Goal: Task Accomplishment & Management: Manage account settings

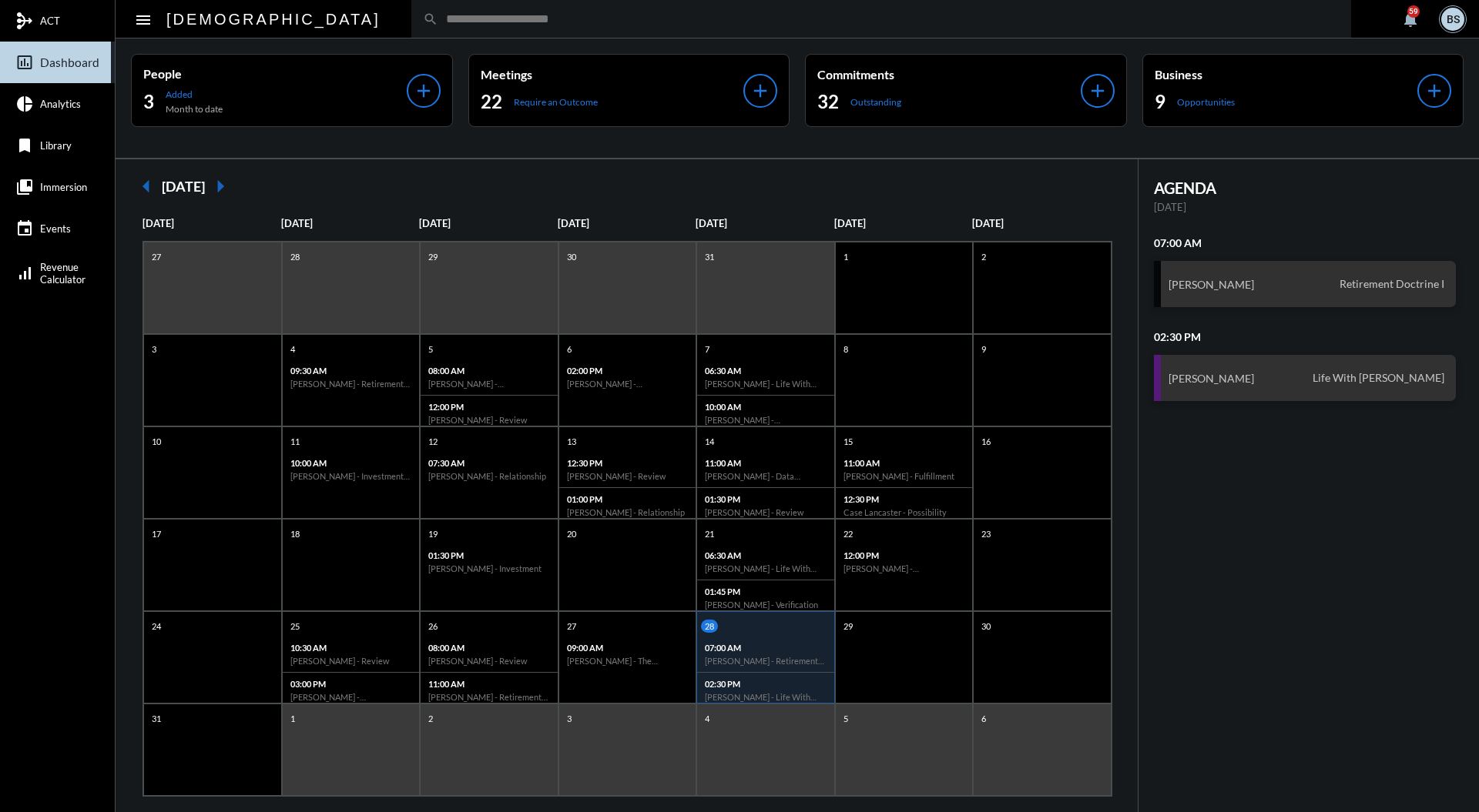
click at [685, 19] on input "text" at bounding box center [889, 19] width 901 height 13
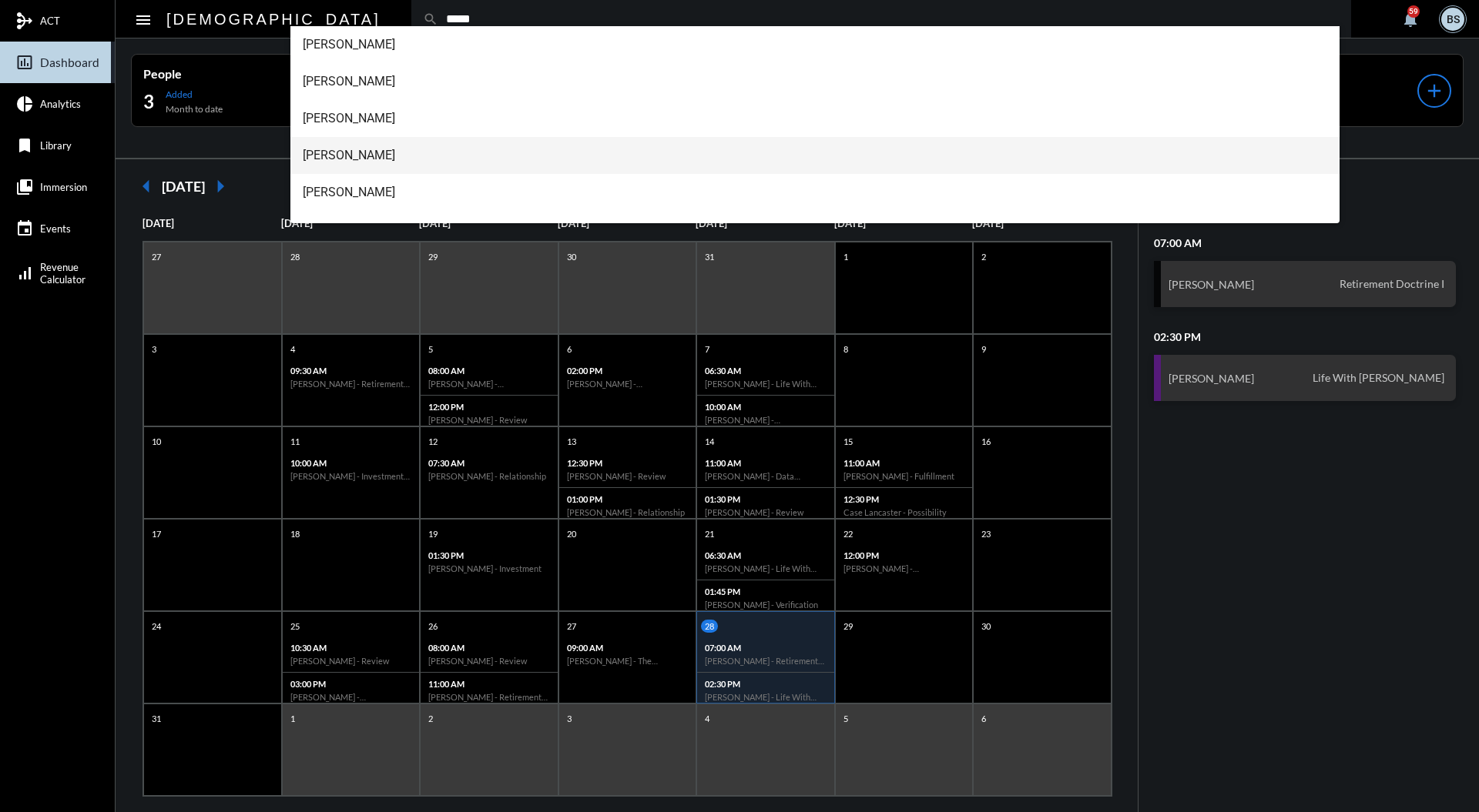
scroll to position [25, 0]
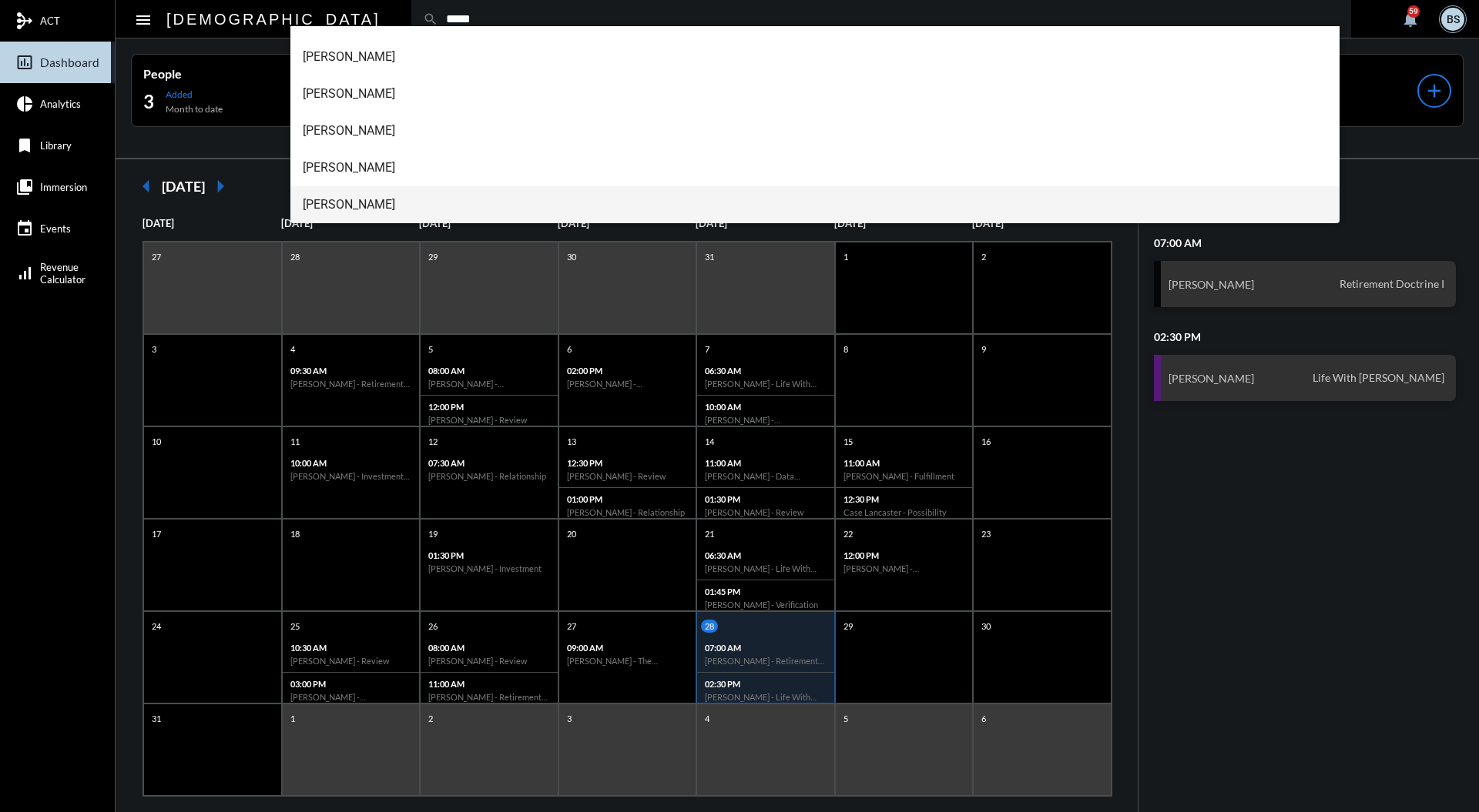
type input "*****"
click at [431, 201] on span "[PERSON_NAME]" at bounding box center [815, 205] width 1025 height 37
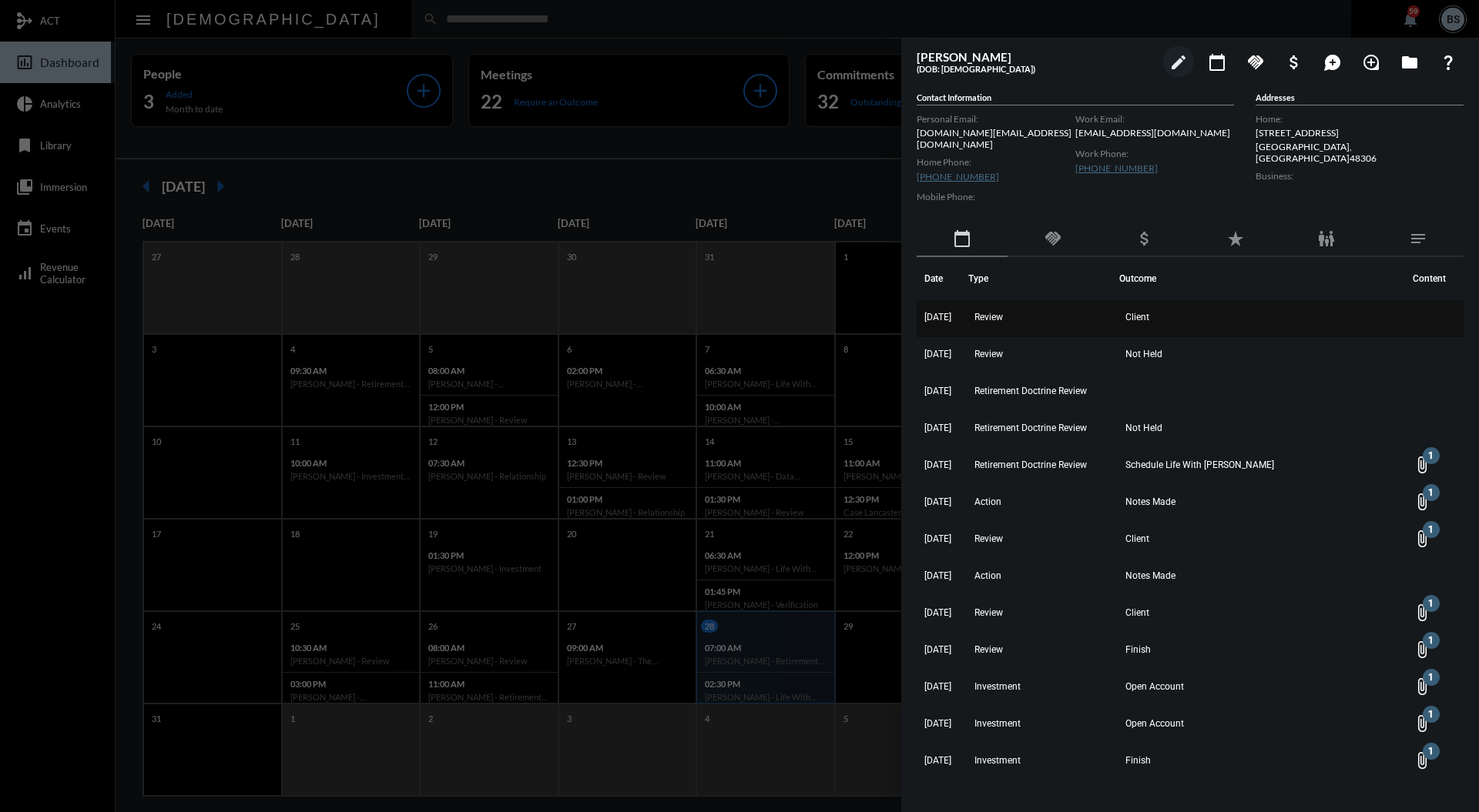
click at [1028, 305] on td "Review" at bounding box center [1043, 319] width 151 height 37
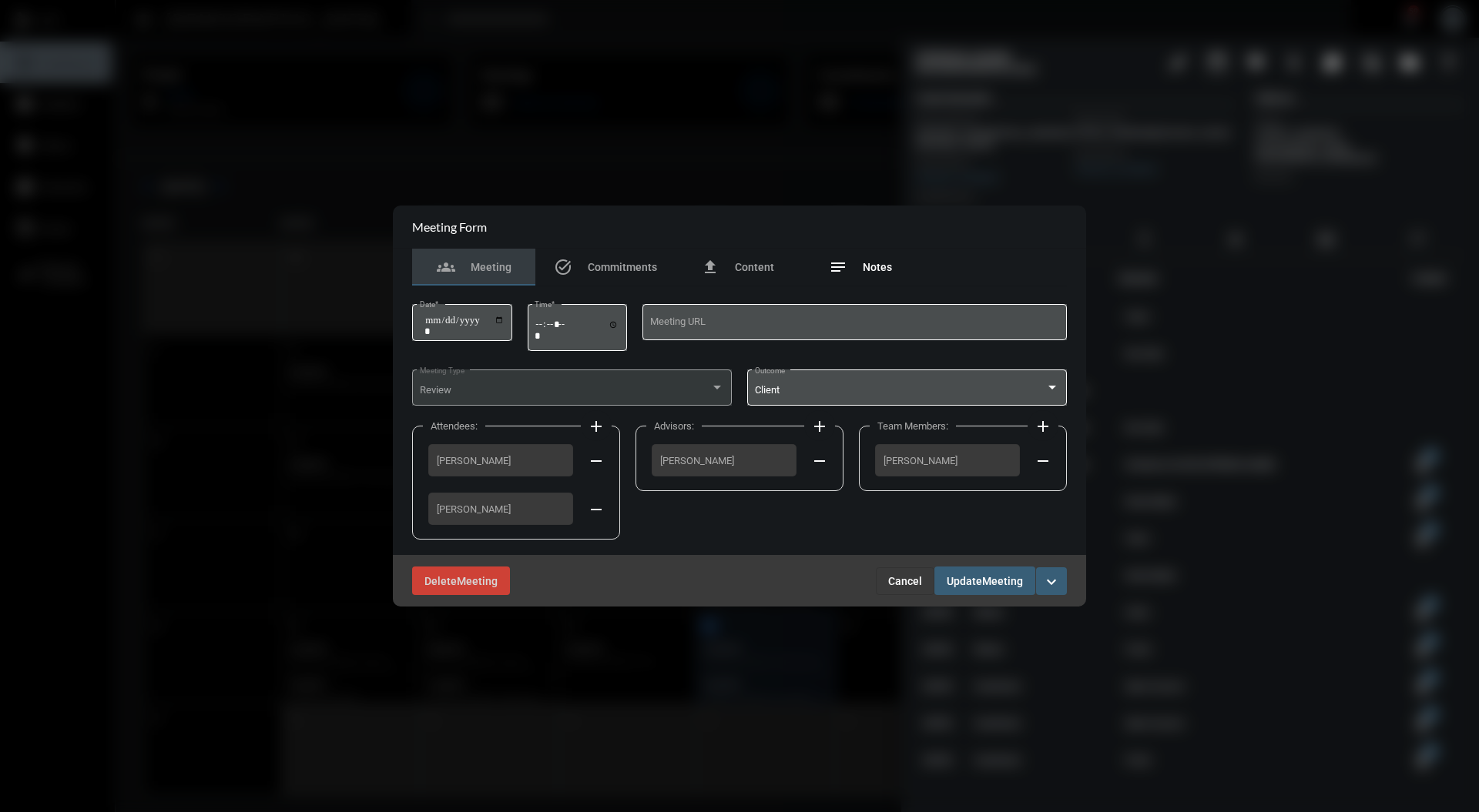
click at [874, 265] on span "Notes" at bounding box center [877, 267] width 29 height 12
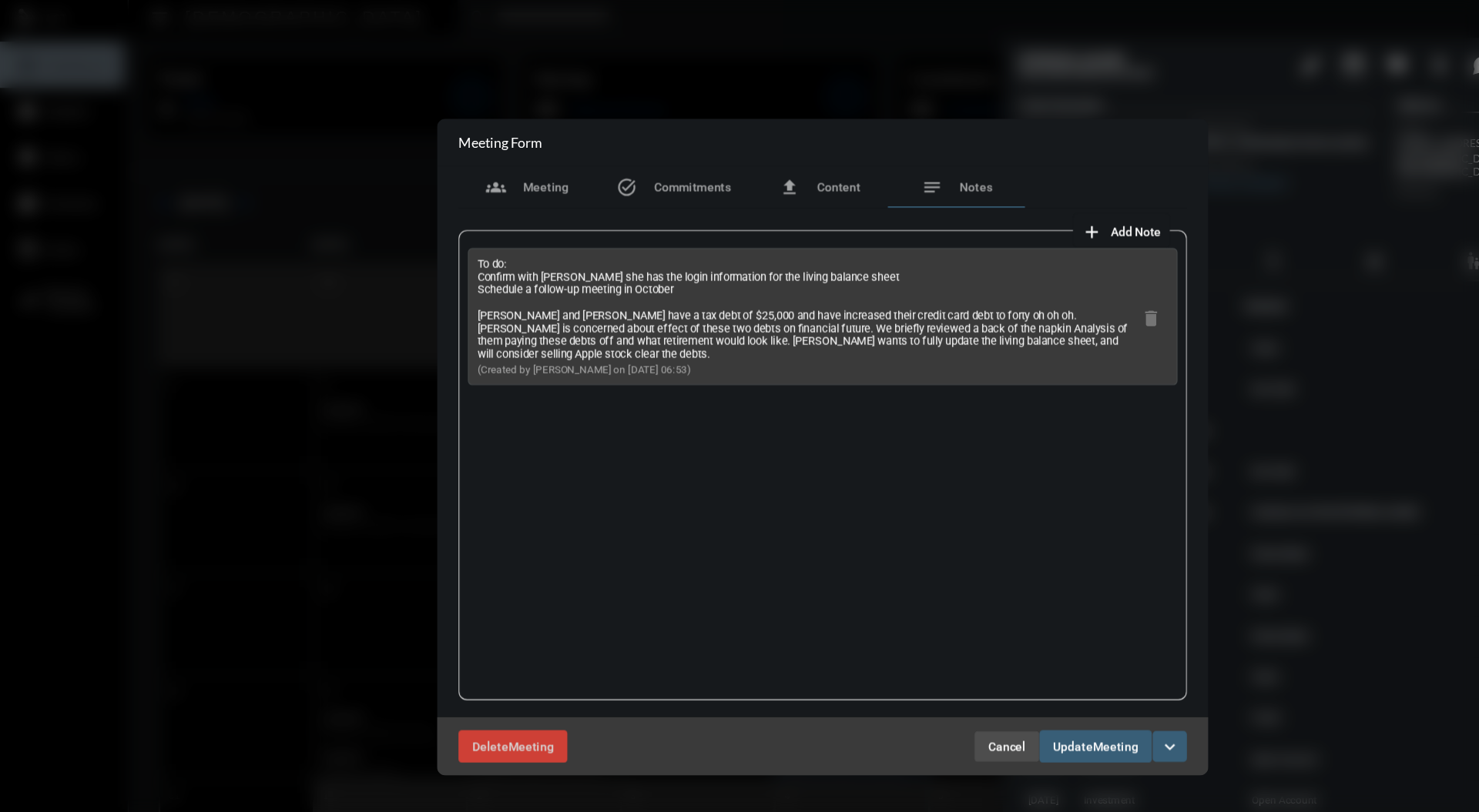
click at [924, 679] on button "Cancel" at bounding box center [905, 674] width 59 height 28
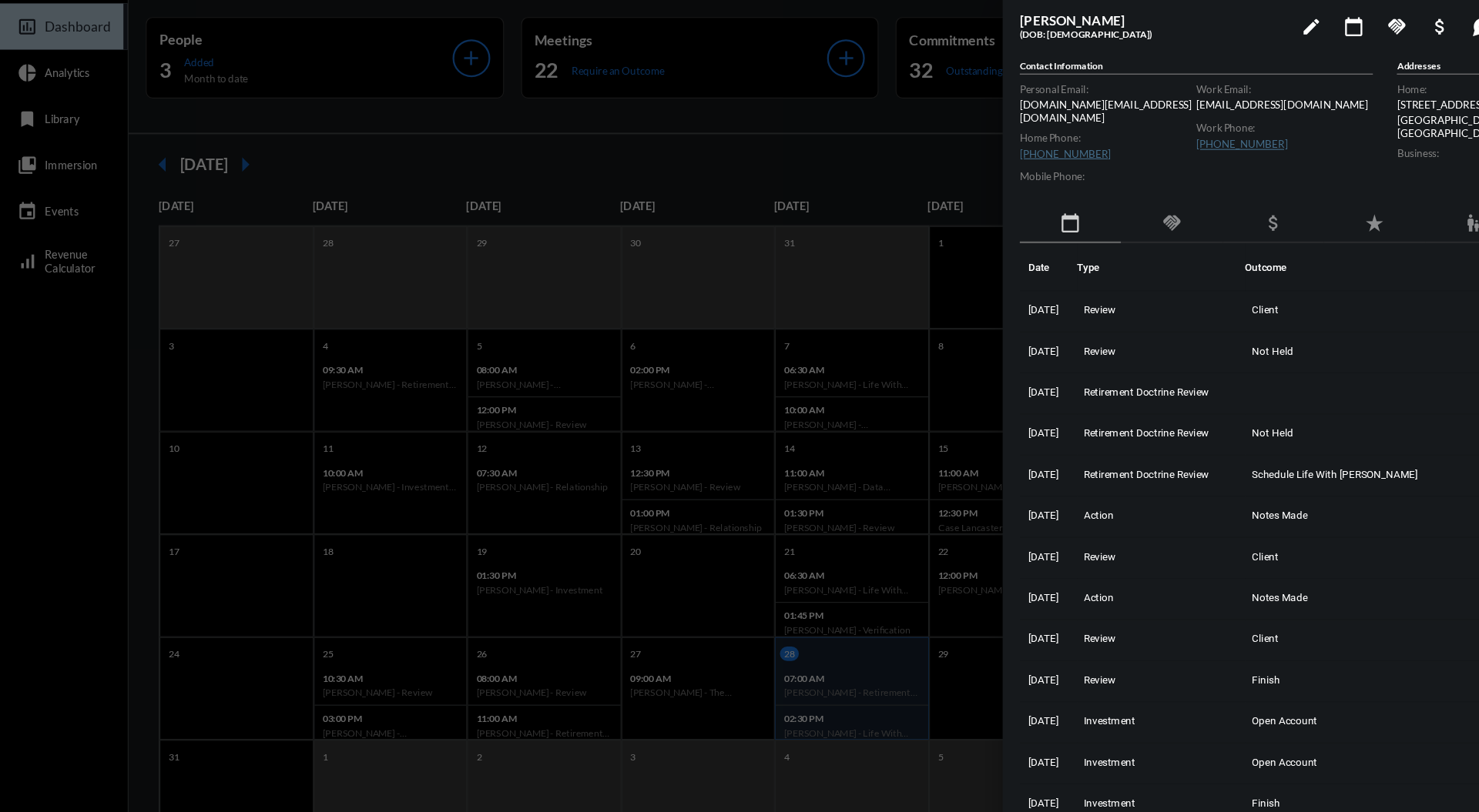
click at [677, 164] on div at bounding box center [740, 406] width 1479 height 812
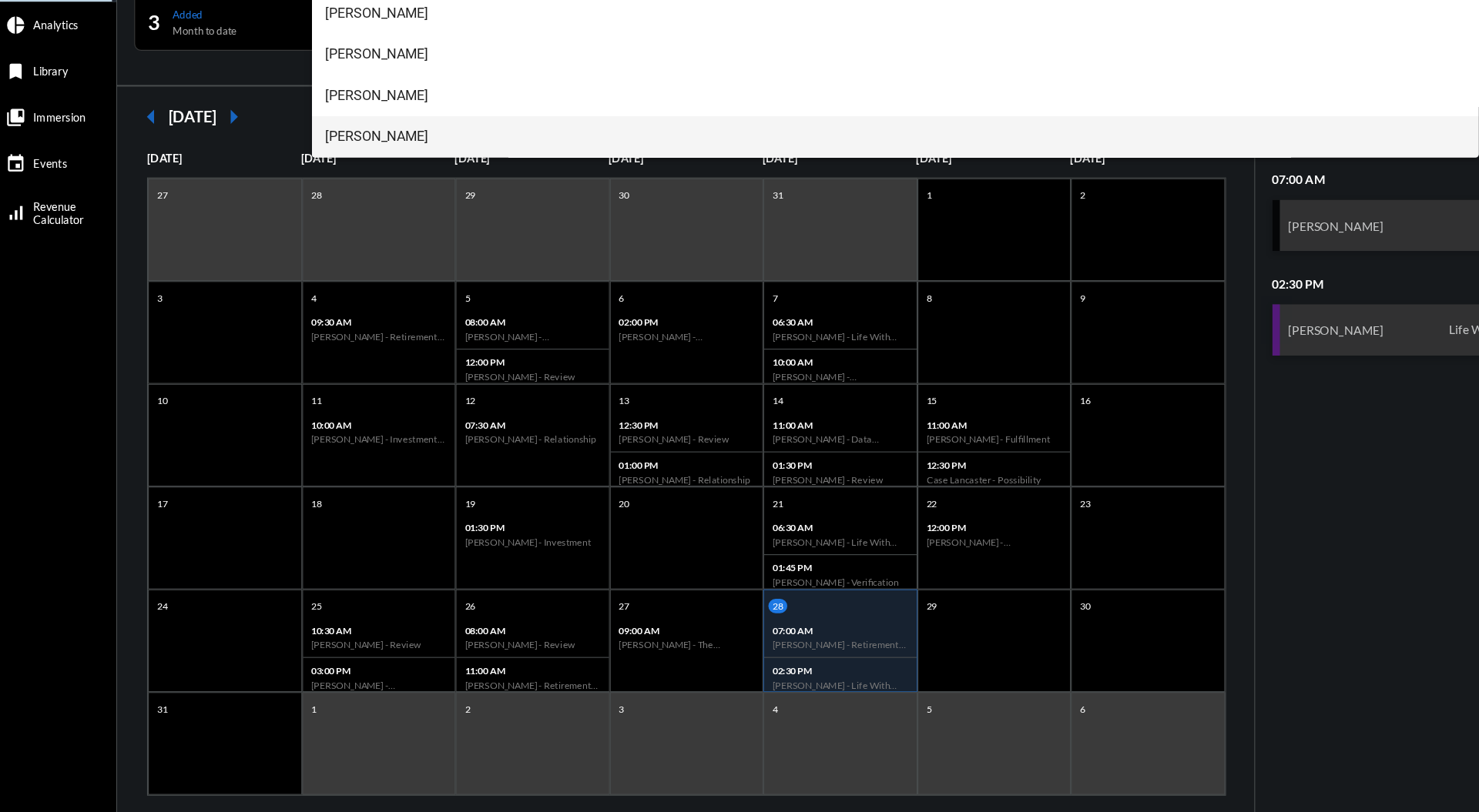
type input "******"
click at [389, 202] on span "[PERSON_NAME]" at bounding box center [815, 205] width 1025 height 37
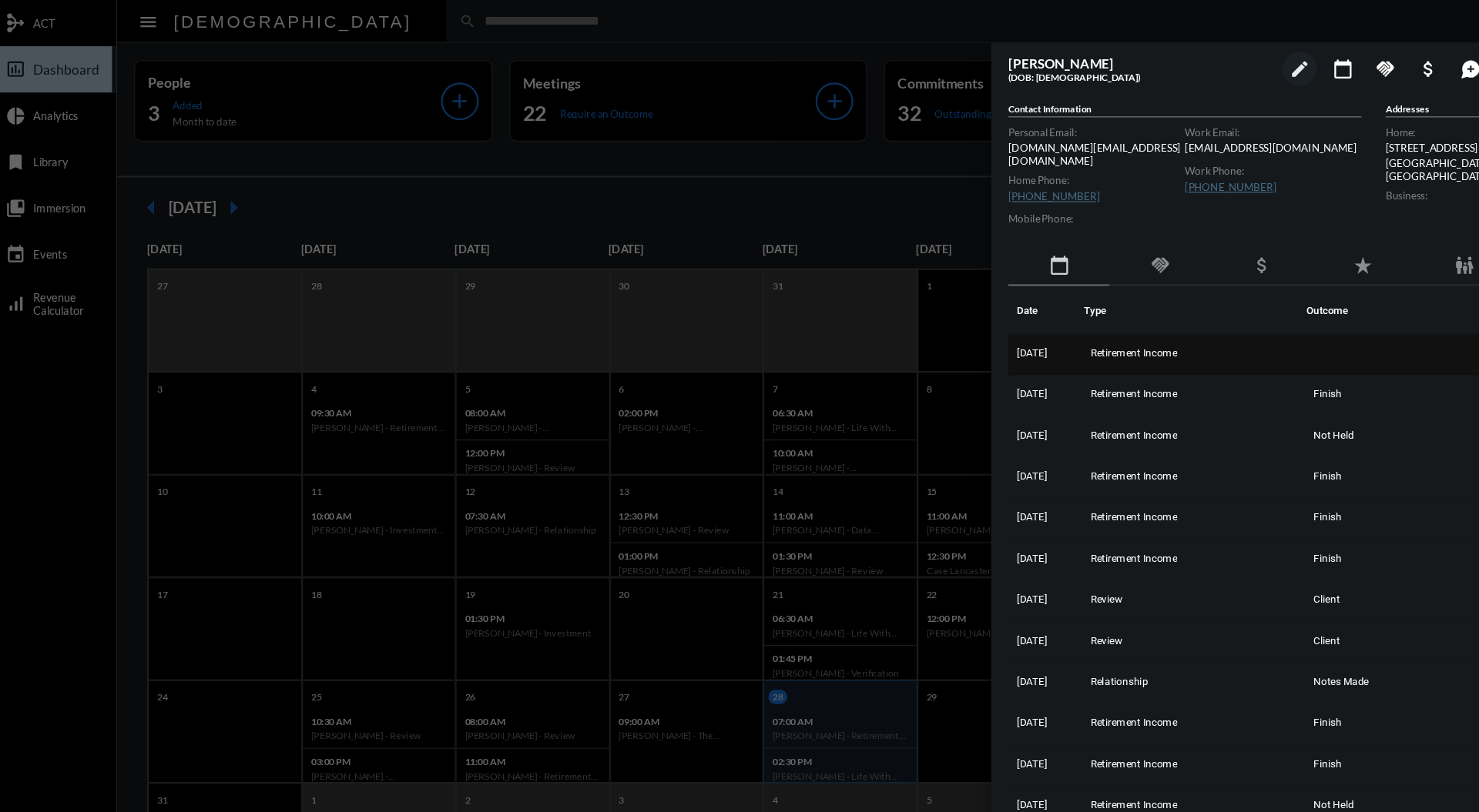
click at [1051, 326] on td "Retirement Income" at bounding box center [1085, 319] width 201 height 37
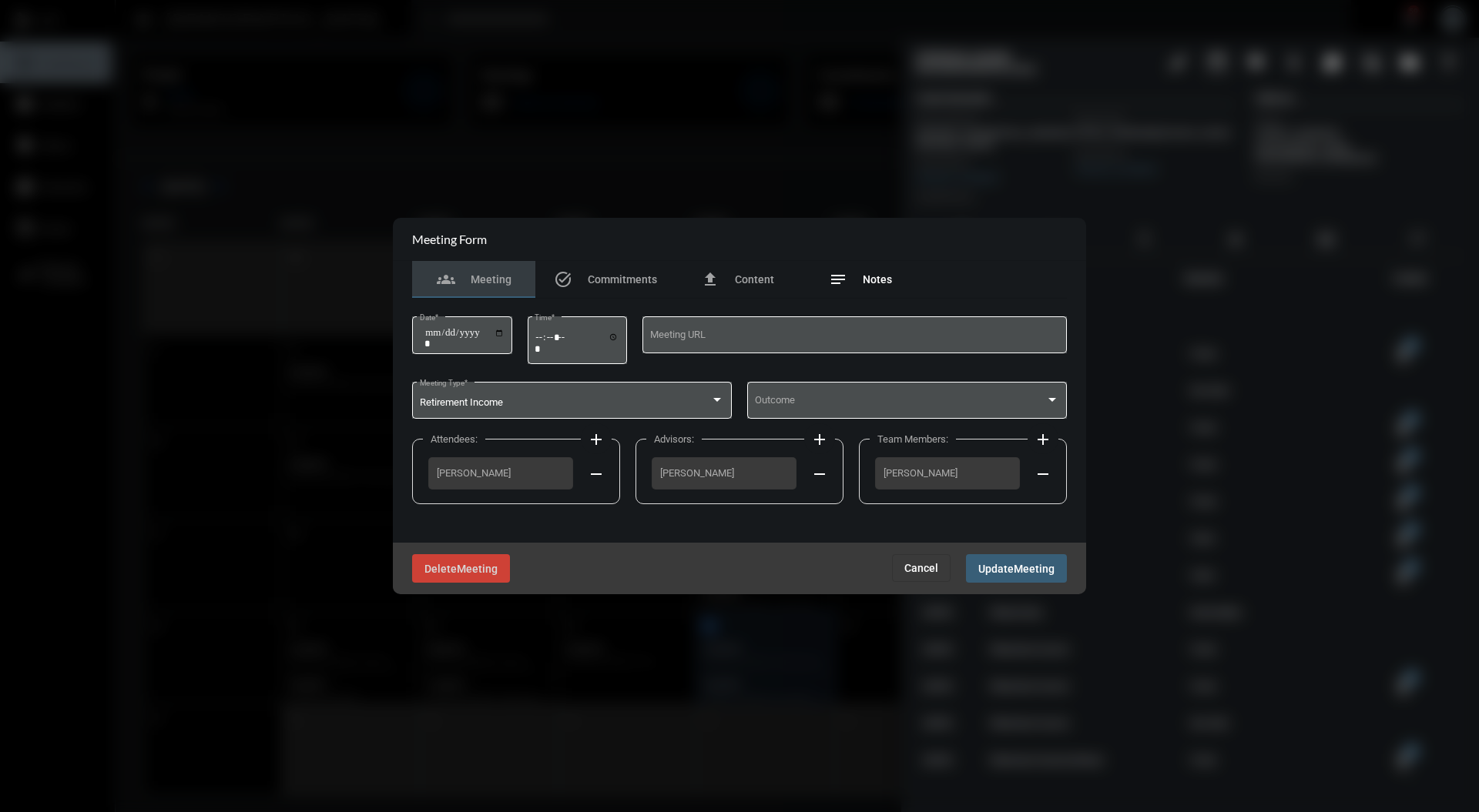
click at [879, 282] on span "Notes" at bounding box center [877, 280] width 29 height 12
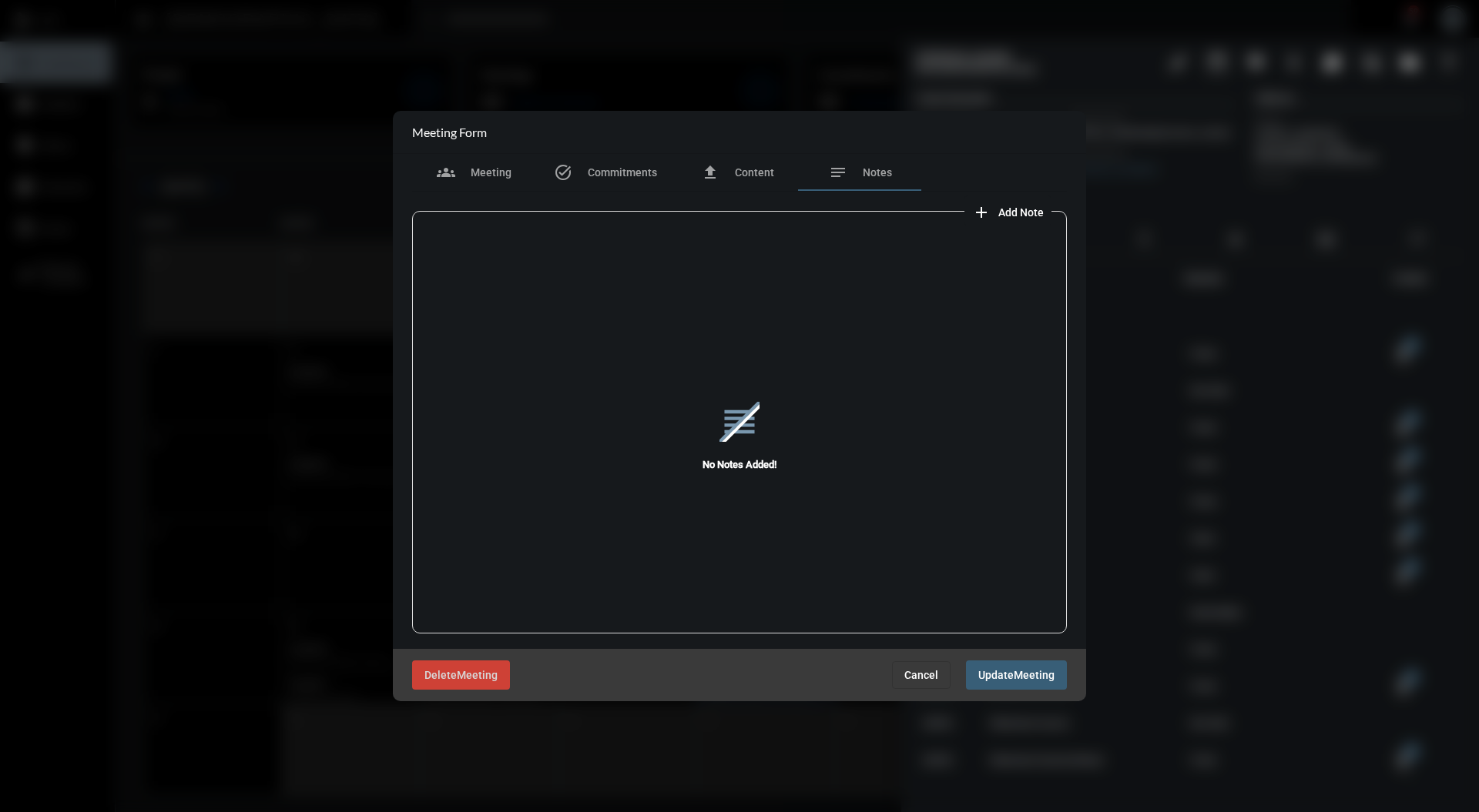
click at [1031, 225] on div "reorder No Notes Added!" at bounding box center [739, 436] width 654 height 427
click at [1031, 212] on span "Add Note" at bounding box center [1020, 212] width 45 height 12
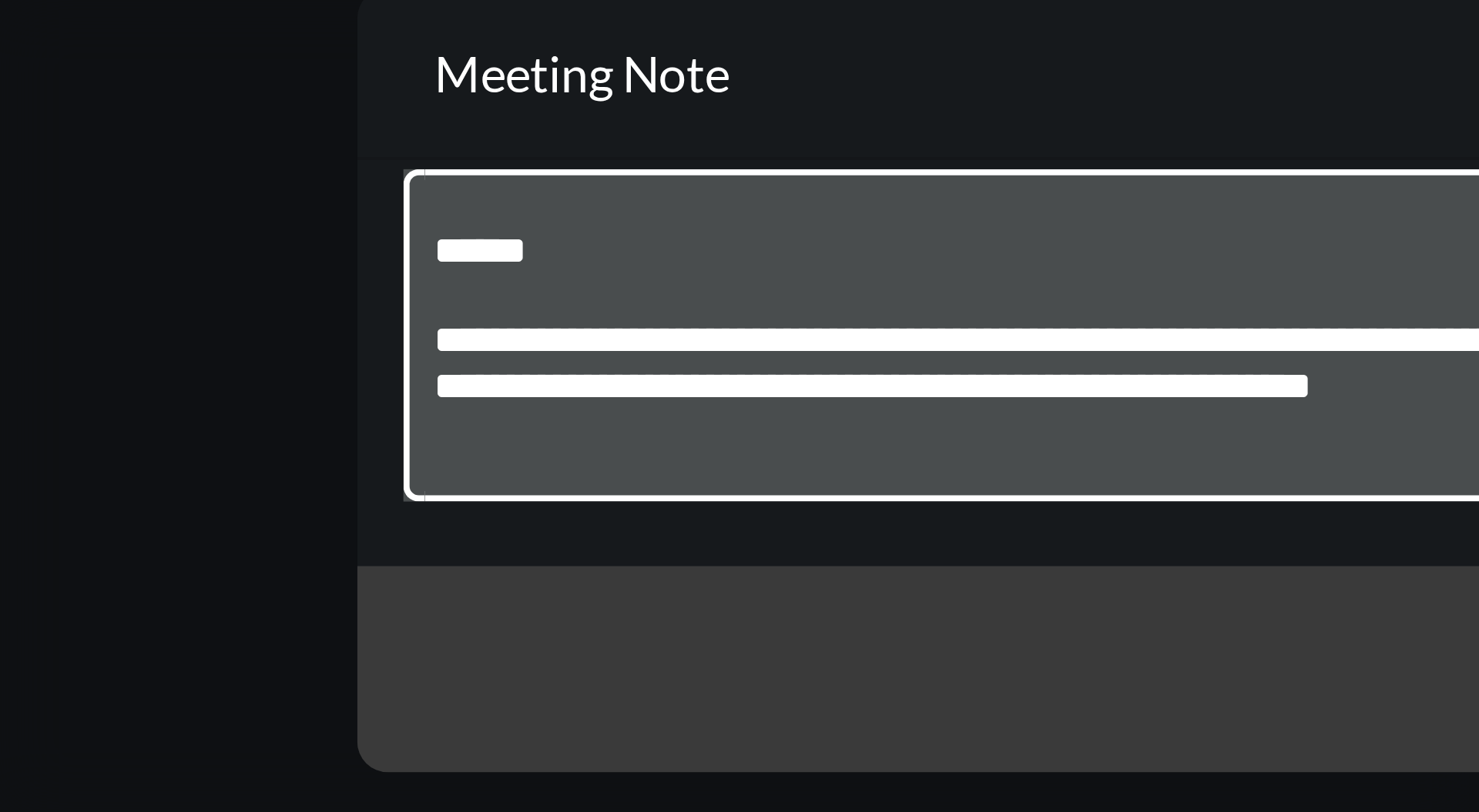
click at [621, 371] on textarea "**********" at bounding box center [740, 398] width 424 height 61
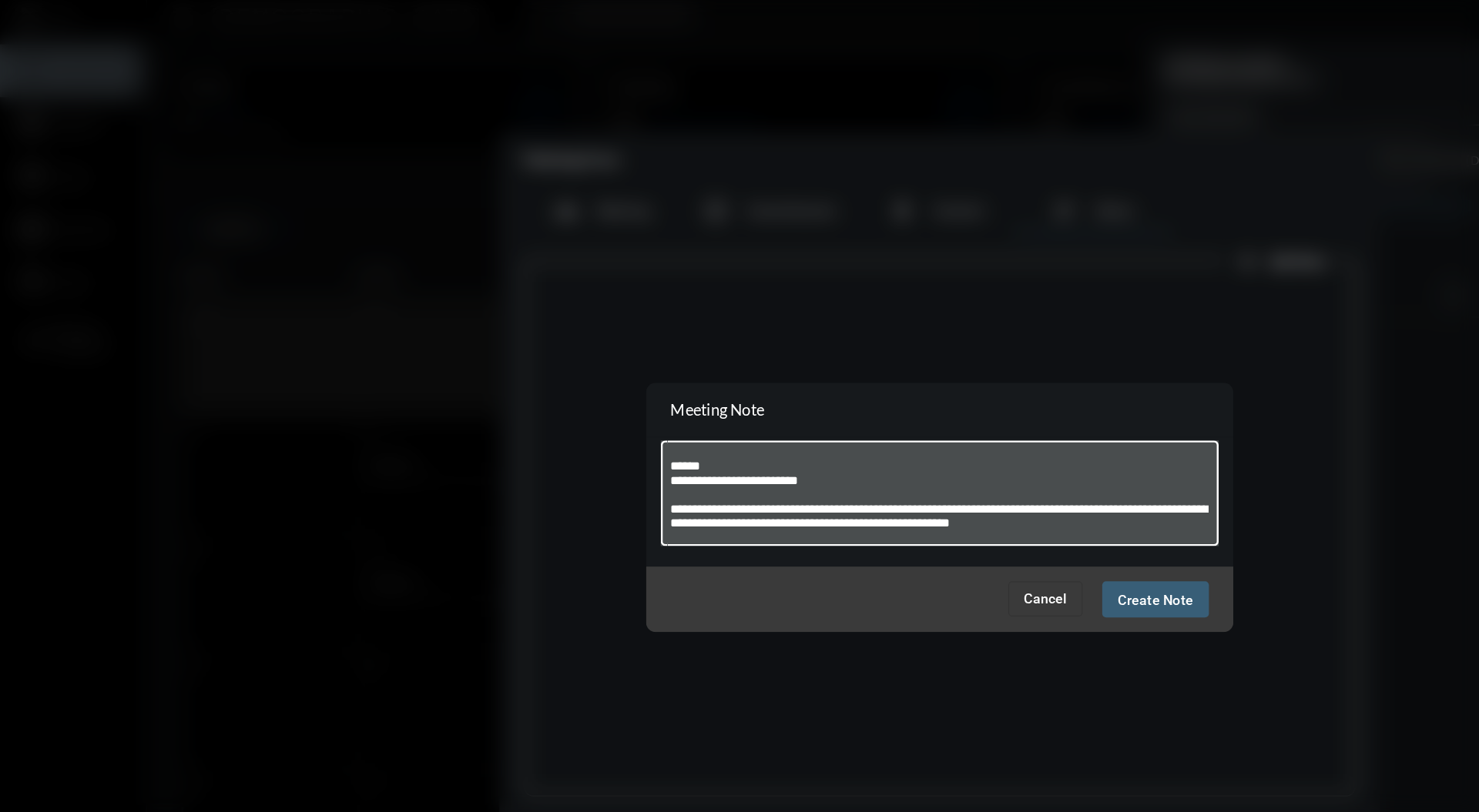
type textarea "**********"
click at [896, 485] on span "Create Note" at bounding box center [909, 479] width 59 height 12
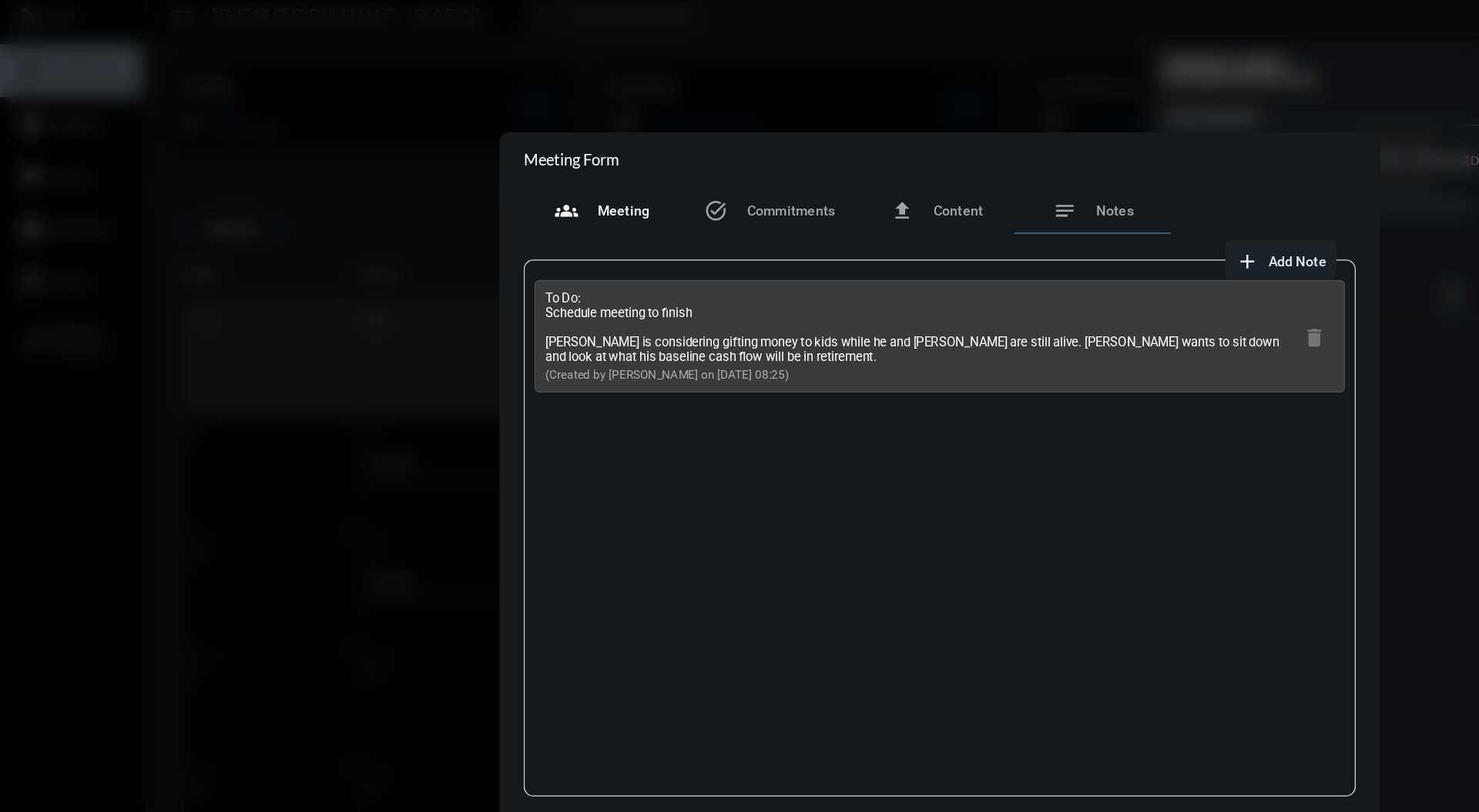
click at [482, 185] on div "groups Meeting" at bounding box center [473, 173] width 123 height 37
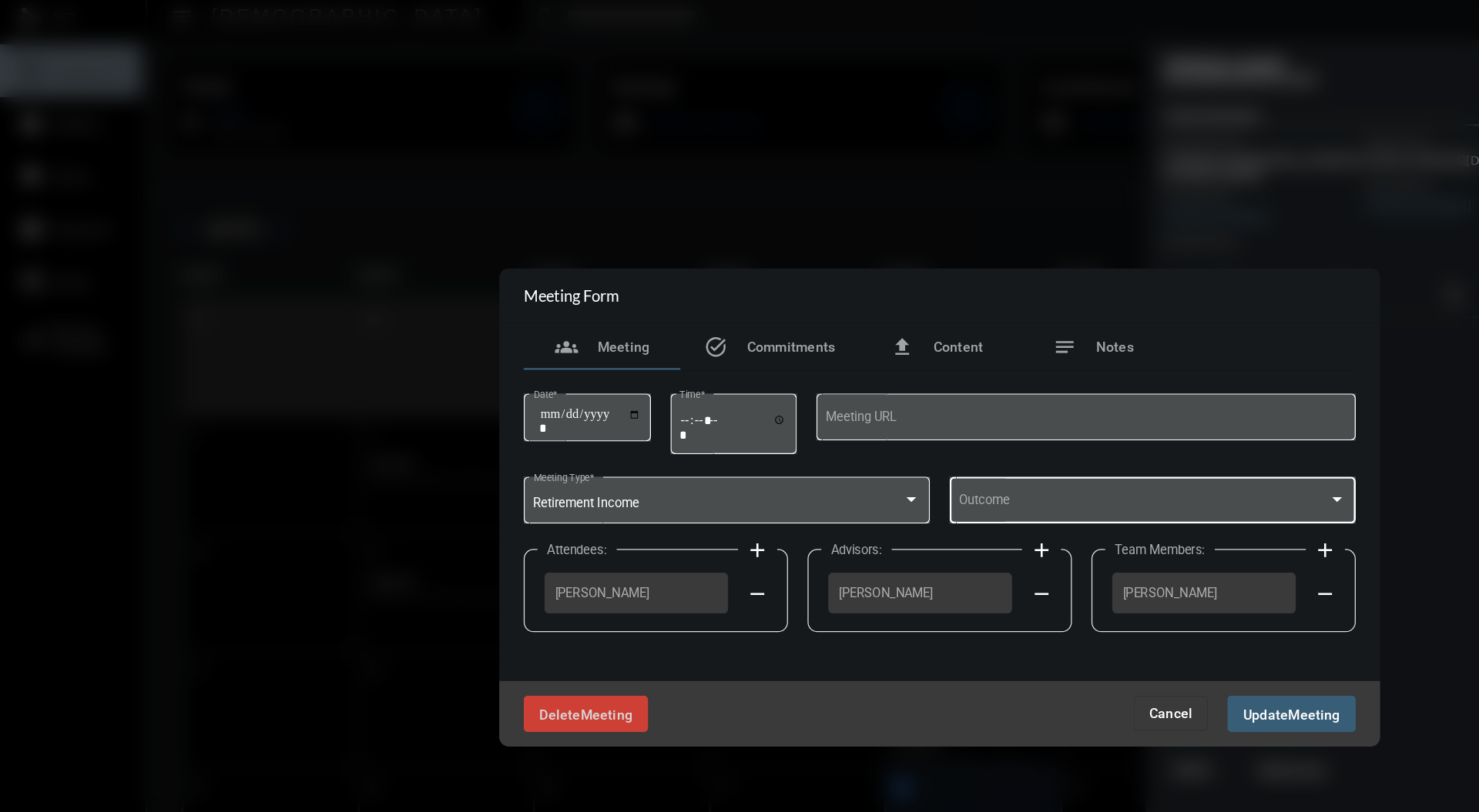
click at [1048, 398] on div at bounding box center [1052, 400] width 14 height 12
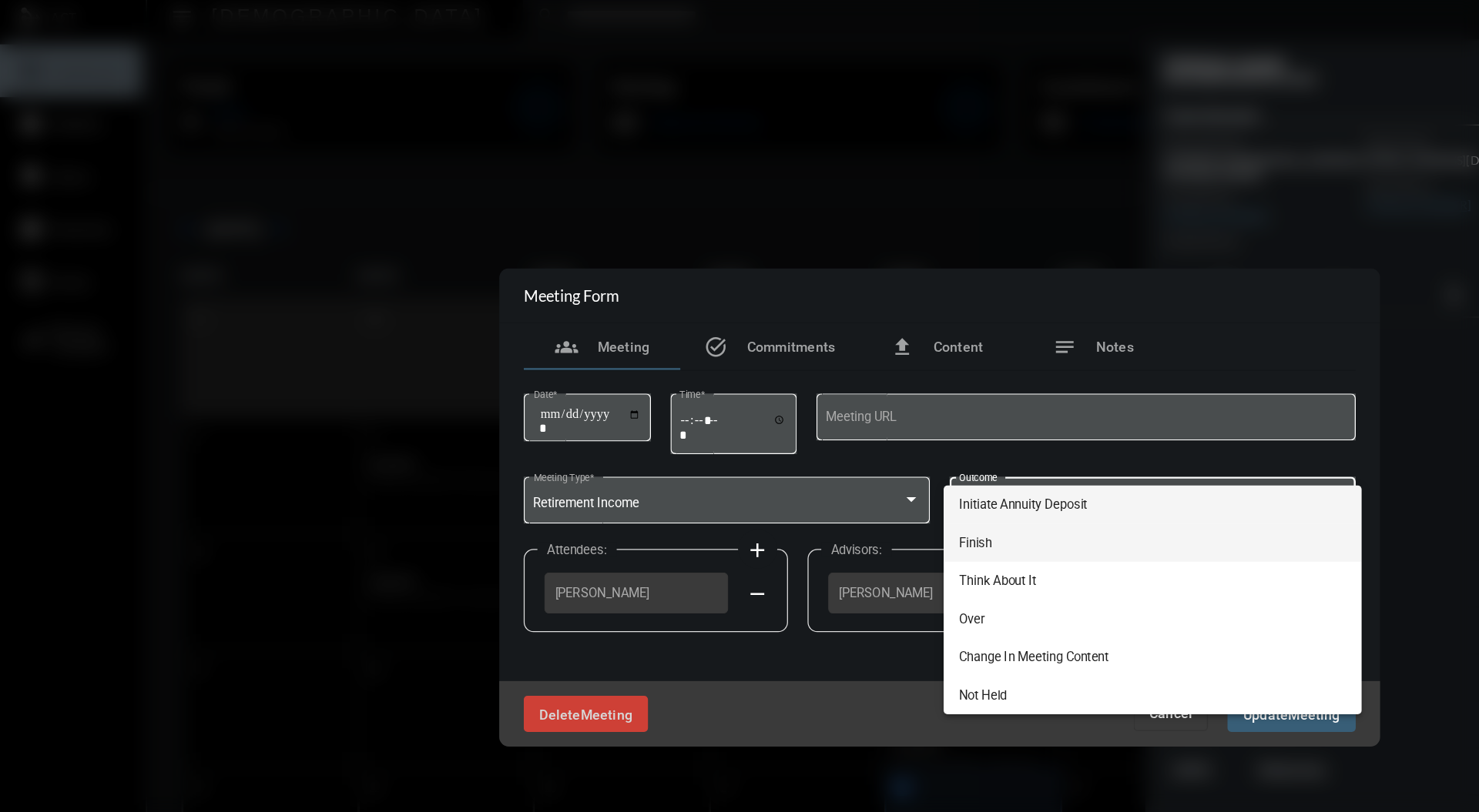
click at [840, 433] on span "Finish" at bounding box center [907, 434] width 305 height 30
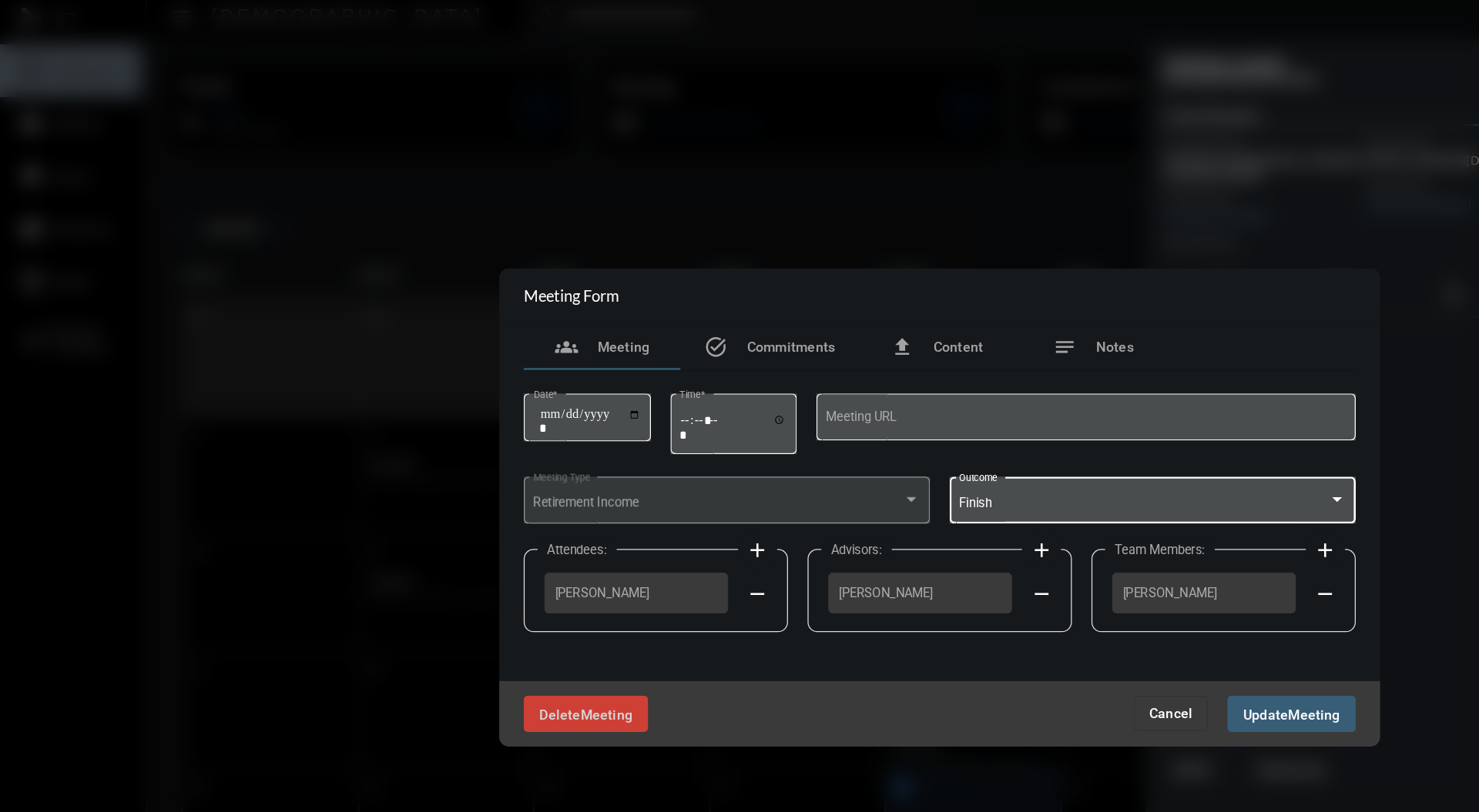
click at [1016, 572] on span "Meeting" at bounding box center [1034, 569] width 41 height 12
